Goal: Task Accomplishment & Management: Manage account settings

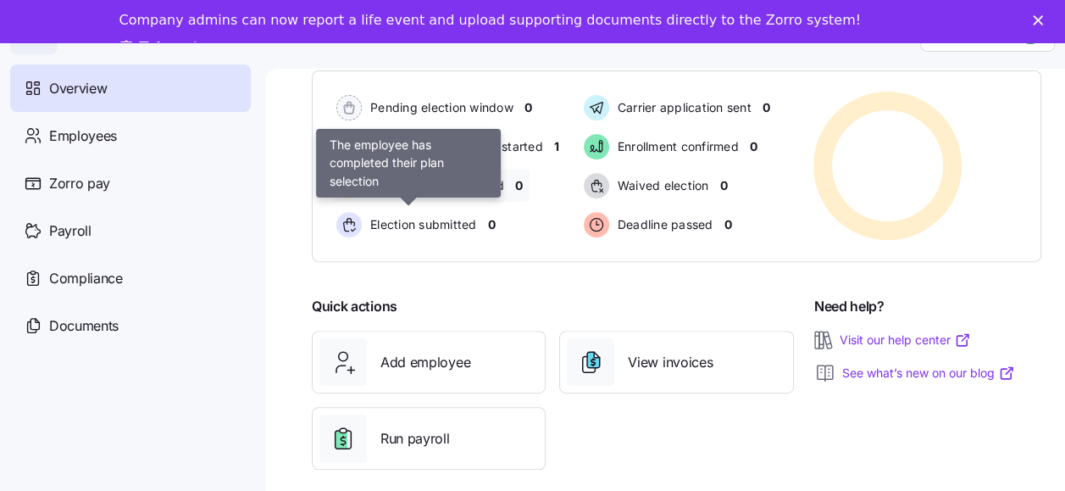
scroll to position [55, 0]
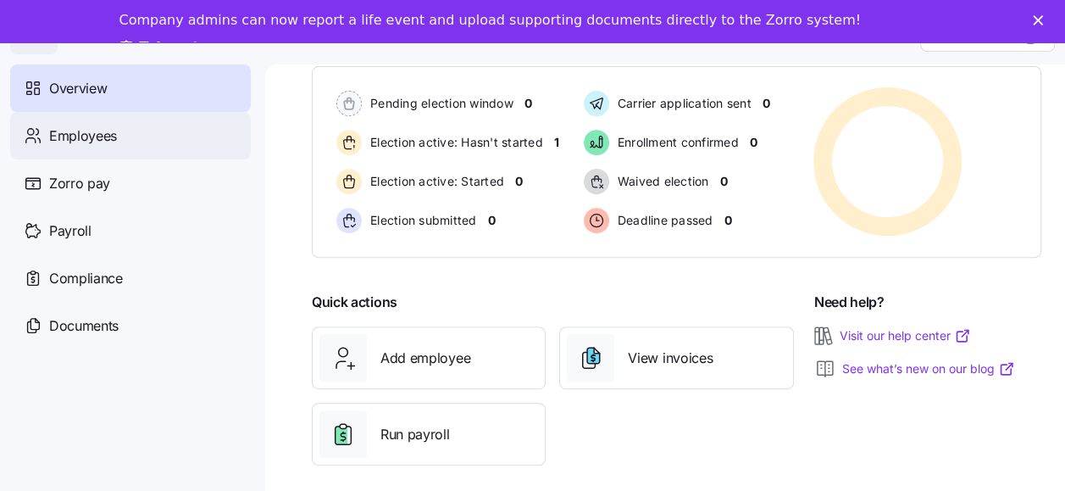
click at [96, 134] on span "Employees" at bounding box center [83, 135] width 68 height 21
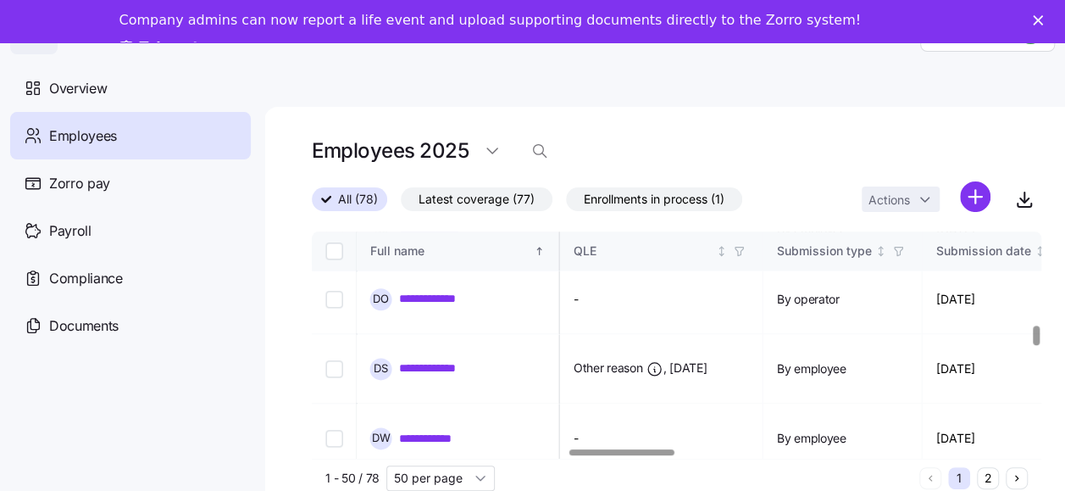
scroll to position [1102, 1818]
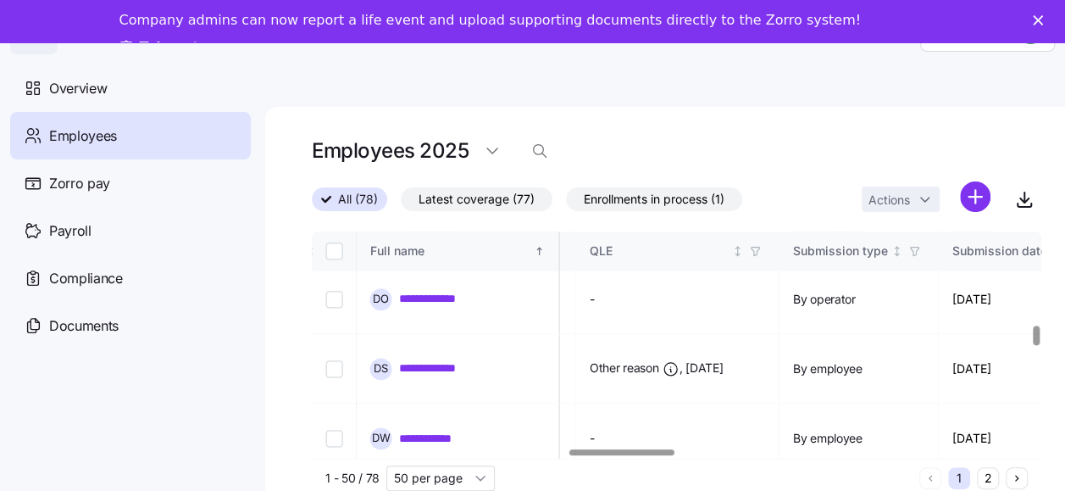
click at [624, 449] on div at bounding box center [622, 452] width 104 height 6
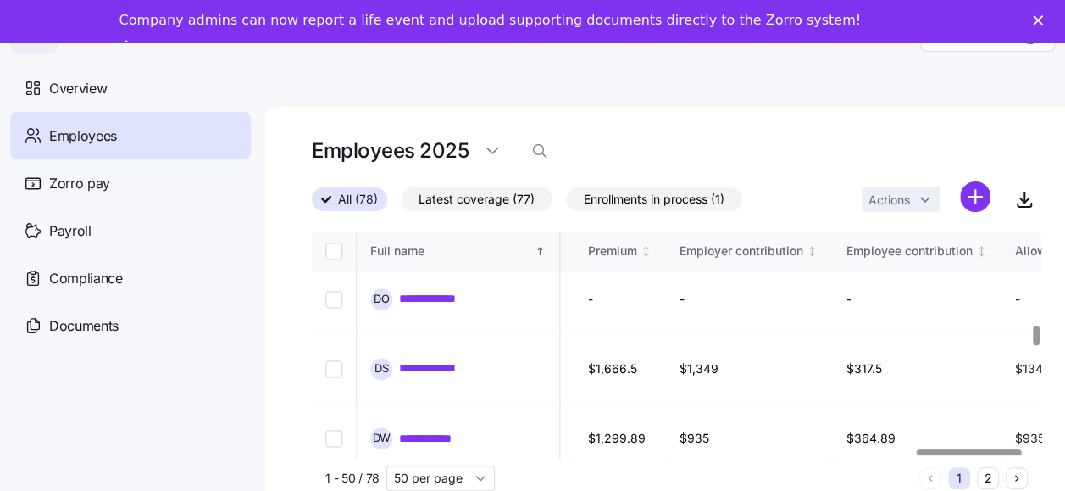
scroll to position [1102, 4296]
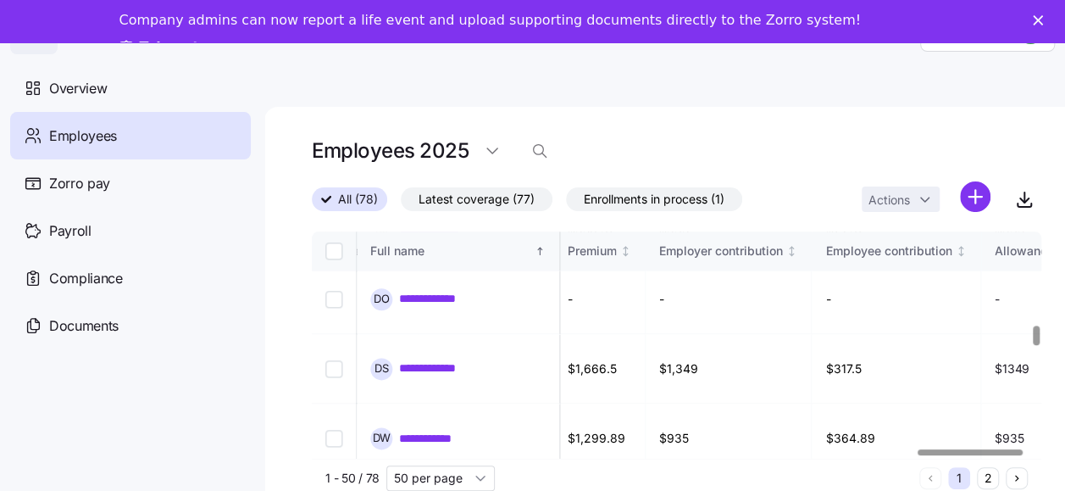
click at [938, 449] on div at bounding box center [970, 452] width 104 height 6
